Goal: Communication & Community: Answer question/provide support

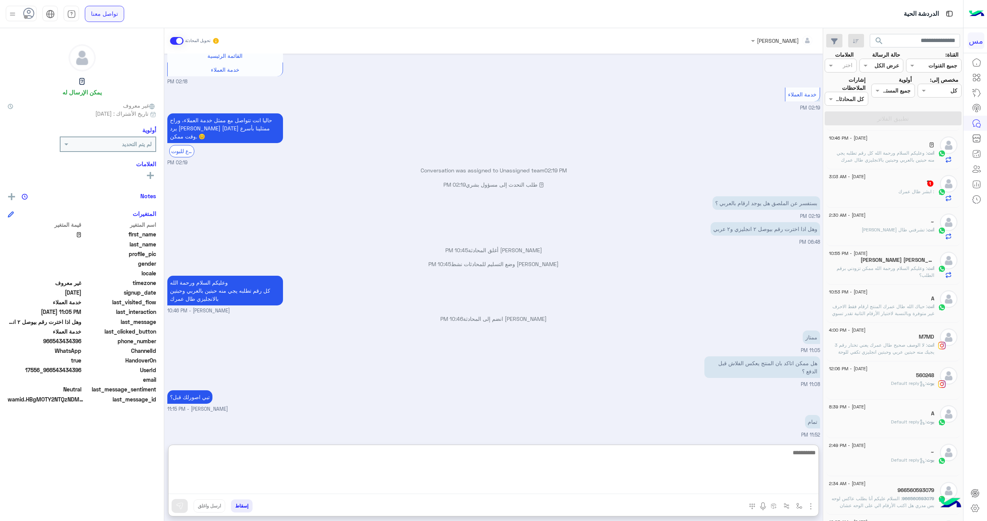
scroll to position [384, 0]
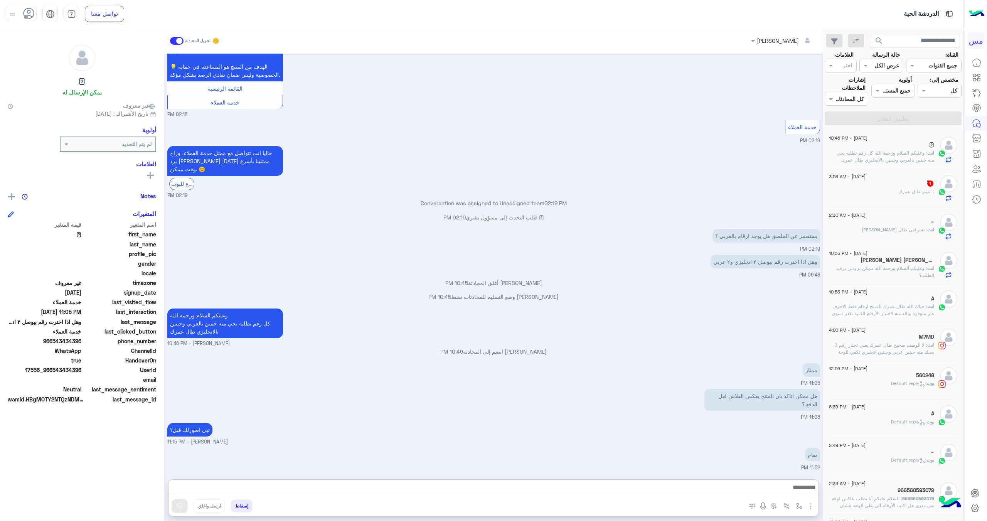
click at [811, 508] on img "button" at bounding box center [810, 505] width 9 height 9
click at [802, 490] on span "الصور" at bounding box center [796, 489] width 14 height 9
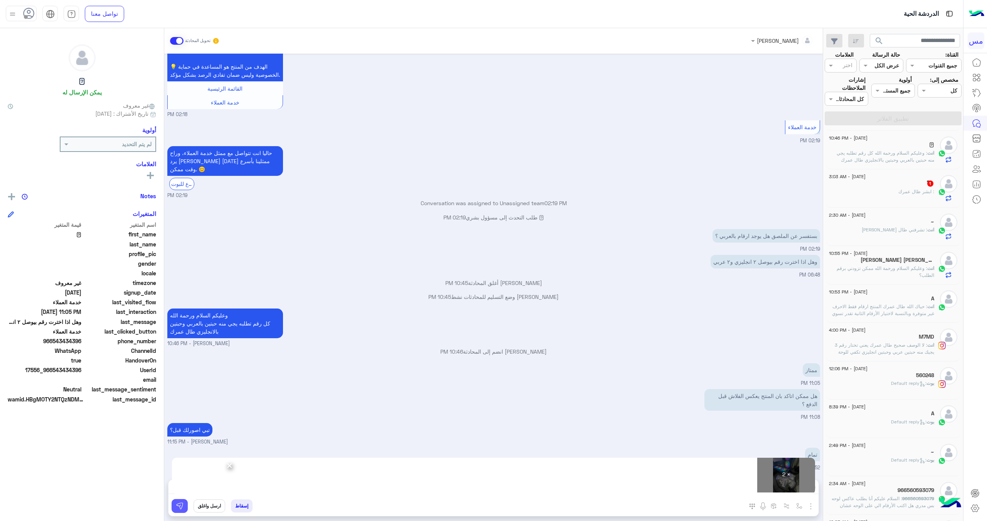
click at [178, 505] on img at bounding box center [180, 506] width 8 height 8
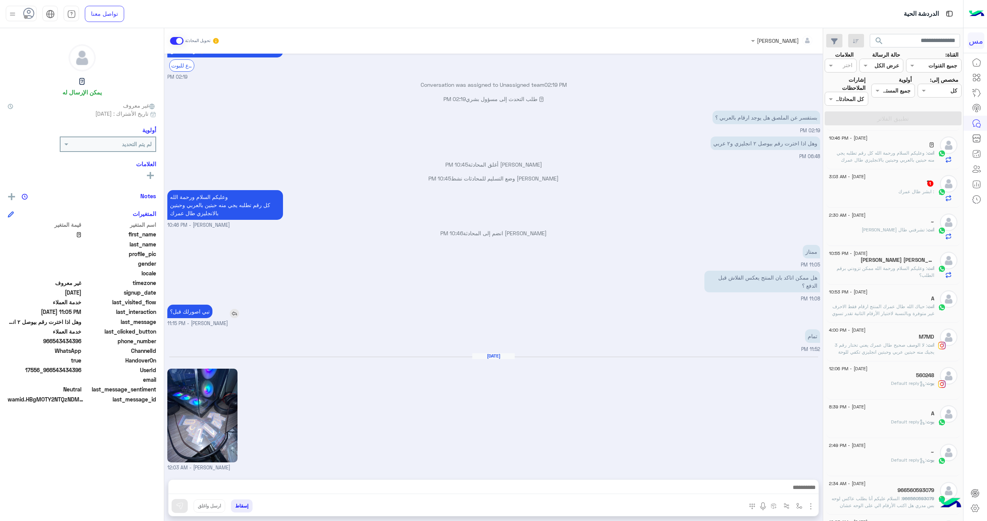
scroll to position [573, 0]
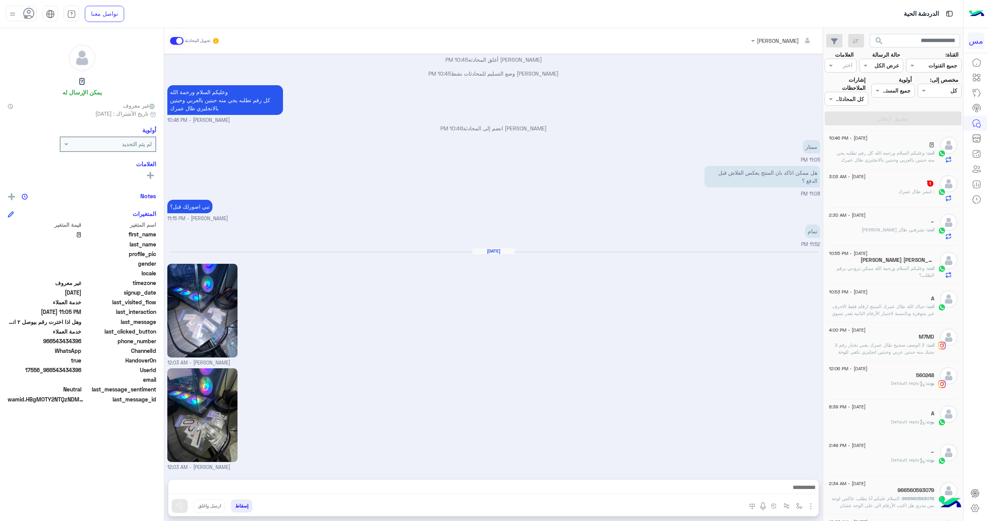
drag, startPoint x: 203, startPoint y: 429, endPoint x: 274, endPoint y: 236, distance: 205.5
click at [274, 235] on div "تمام 11:52 PM" at bounding box center [493, 235] width 653 height 26
click at [212, 306] on img at bounding box center [202, 311] width 70 height 94
click at [204, 415] on img at bounding box center [202, 415] width 70 height 94
click at [377, 336] on div "Aug 28, 2025 عبدالعزيز صالح الباز - 12:03 AM" at bounding box center [493, 307] width 653 height 118
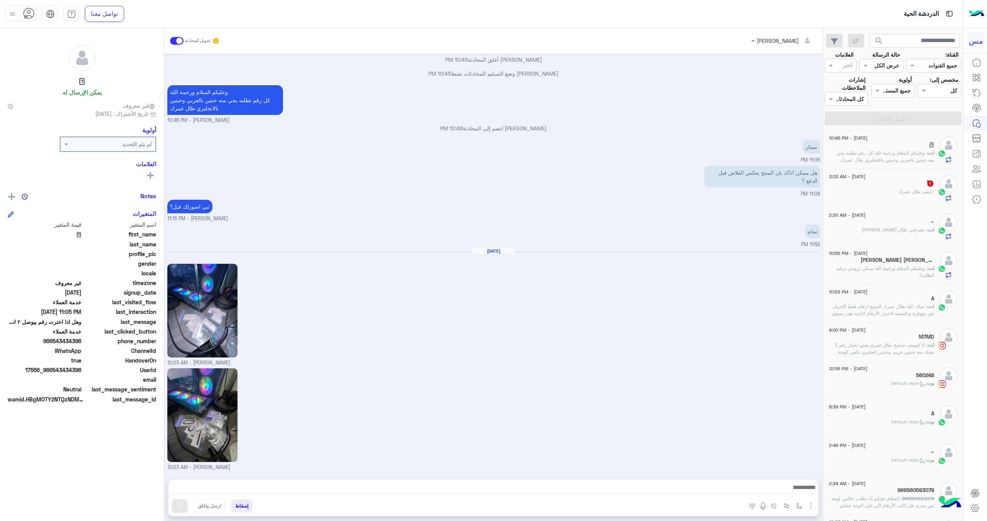
click at [927, 178] on div "[DATE] - 3:03 AM" at bounding box center [881, 177] width 105 height 5
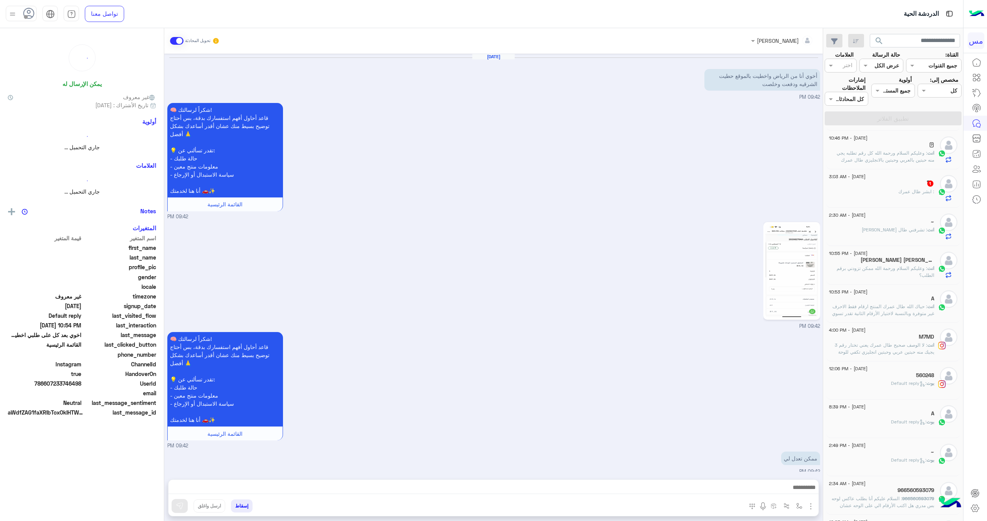
scroll to position [622, 0]
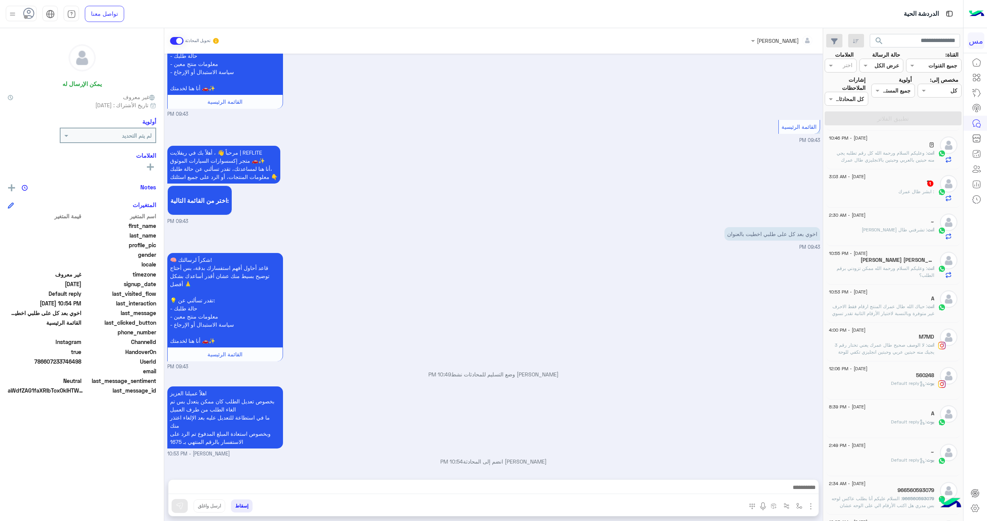
click at [903, 188] on p "ًً : ابشر طال عمرك" at bounding box center [916, 191] width 36 height 7
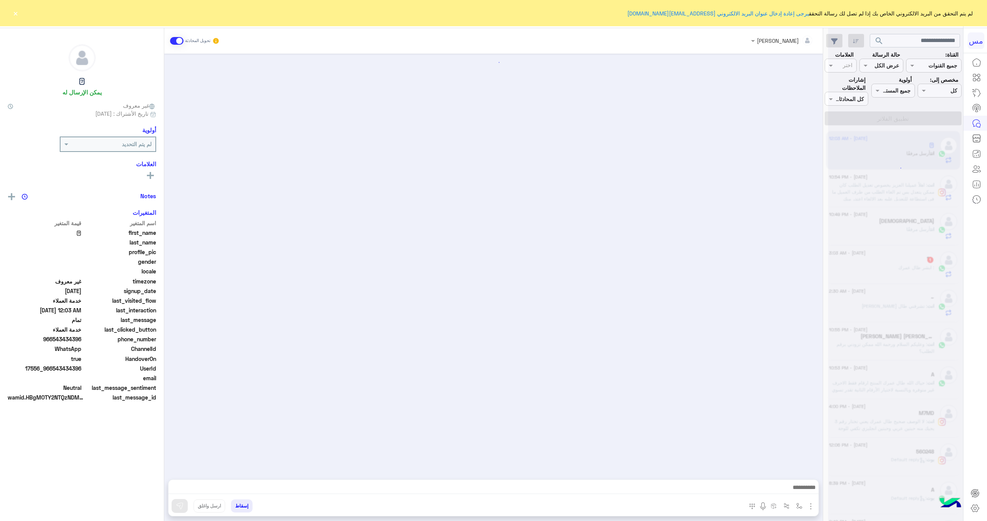
scroll to position [573, 0]
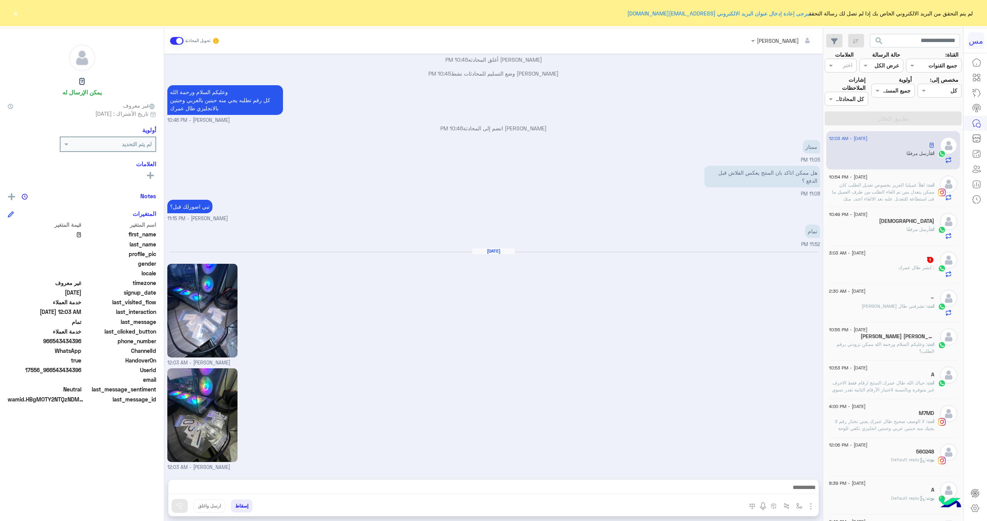
click at [920, 266] on span ": ابشر طال عمرك" at bounding box center [916, 267] width 36 height 6
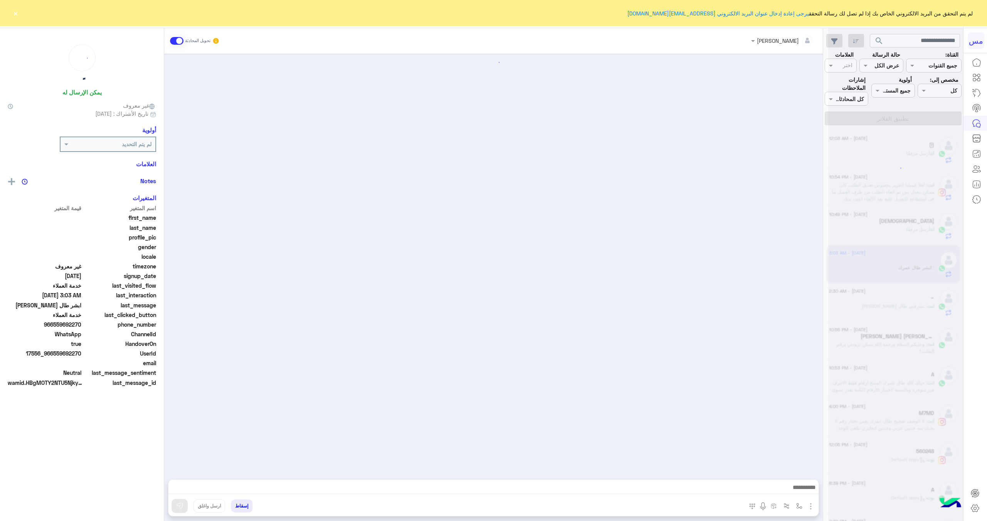
scroll to position [758, 0]
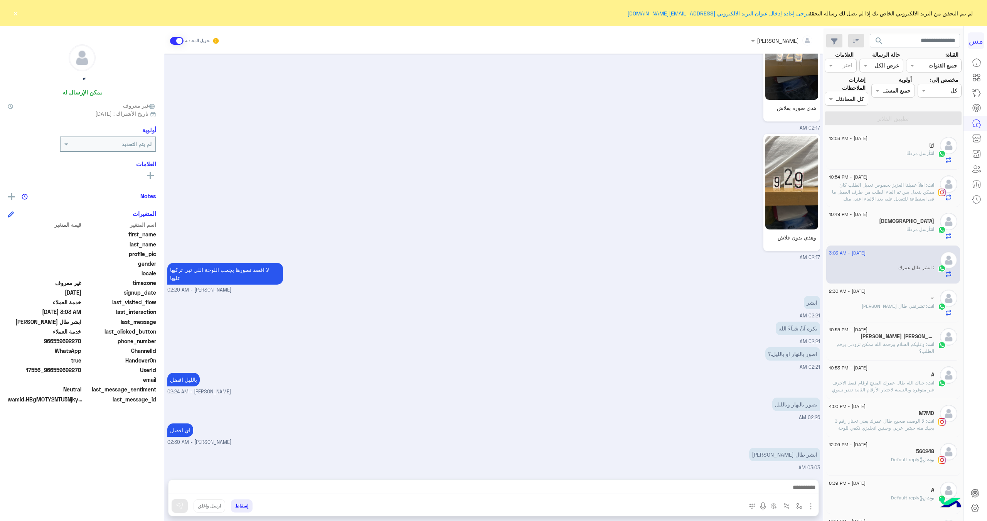
click at [897, 312] on div "انت : تشرفني طال [PERSON_NAME]" at bounding box center [881, 309] width 105 height 13
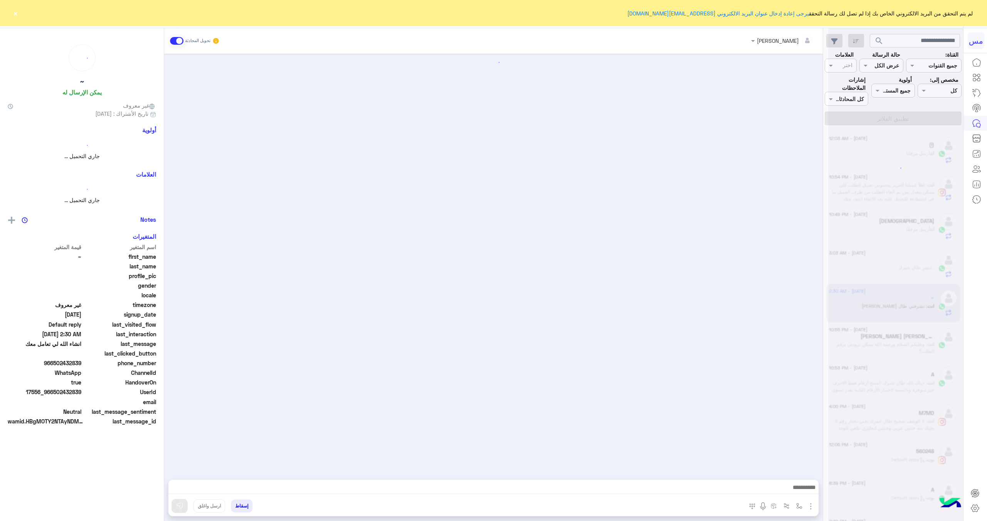
scroll to position [747, 0]
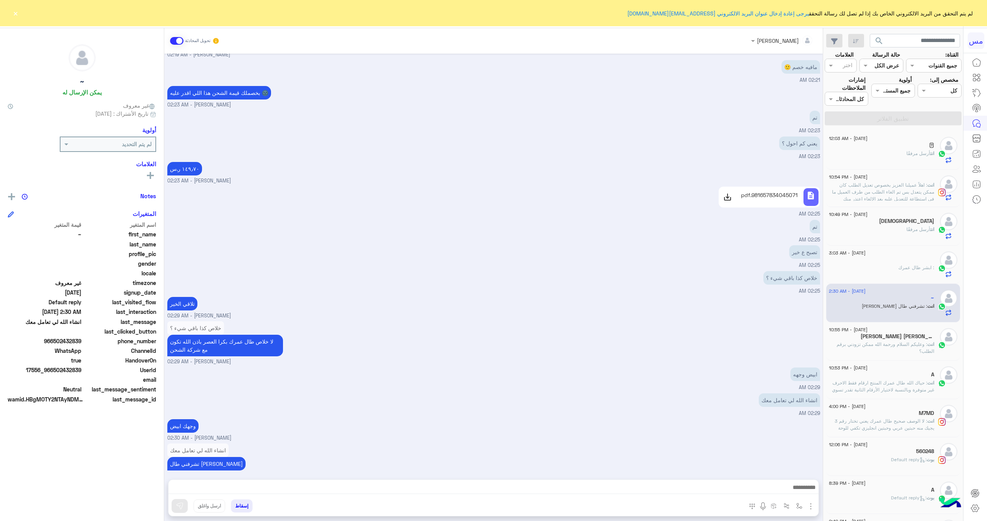
click at [171, 42] on span at bounding box center [176, 41] width 13 height 8
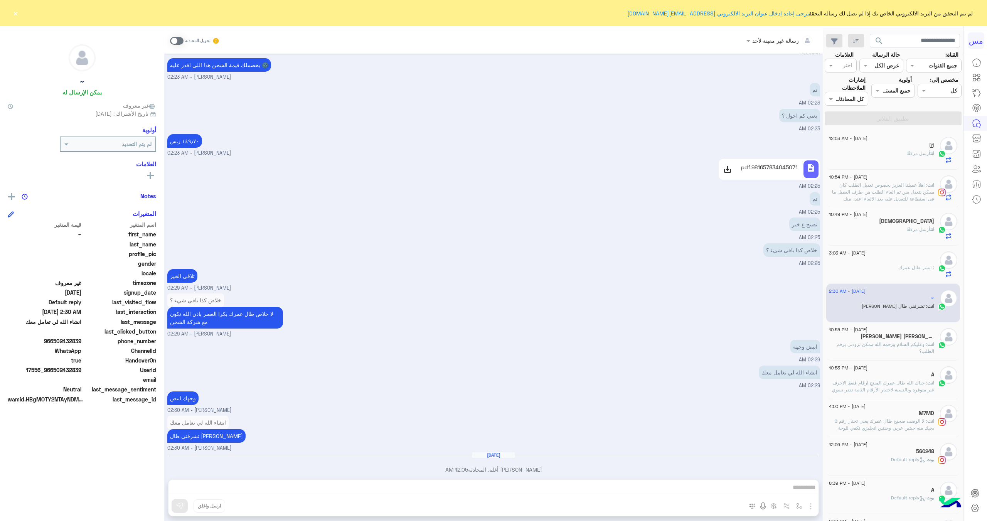
click at [899, 153] on div "انت أرسل مرفقًا" at bounding box center [881, 156] width 105 height 13
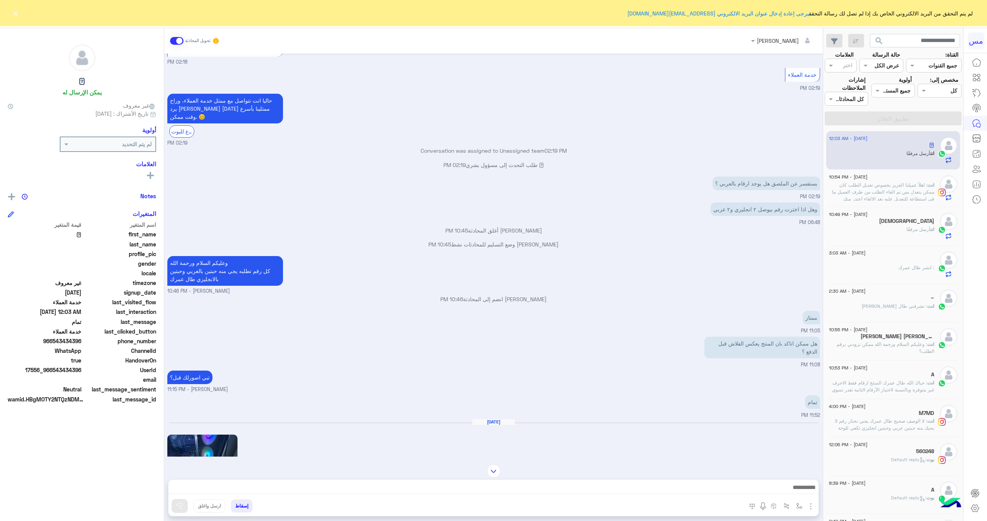
scroll to position [573, 0]
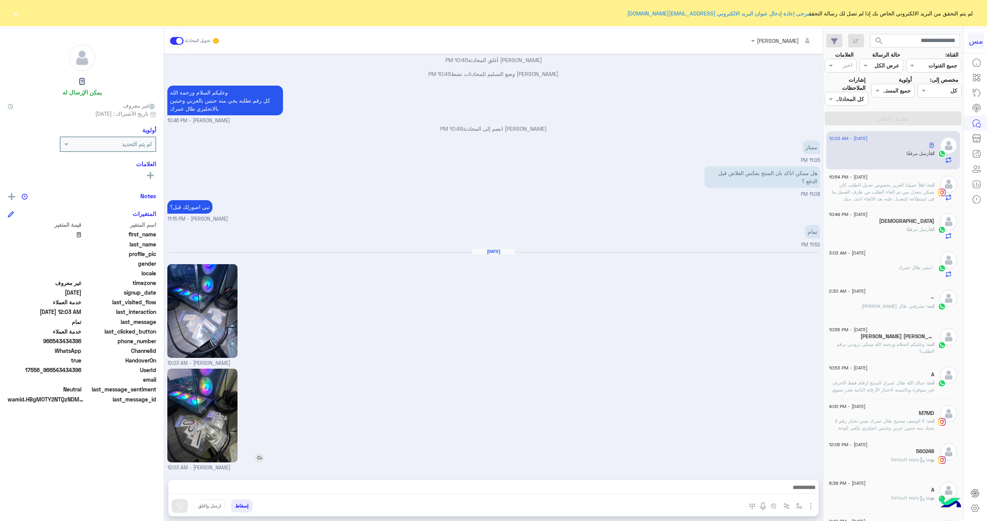
click at [204, 404] on img at bounding box center [202, 415] width 70 height 94
